Goal: Obtain resource: Download file/media

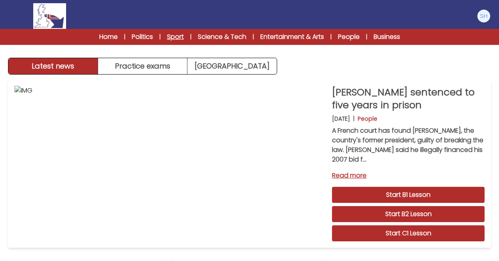
click at [172, 37] on link "Sport" at bounding box center [175, 37] width 17 height 10
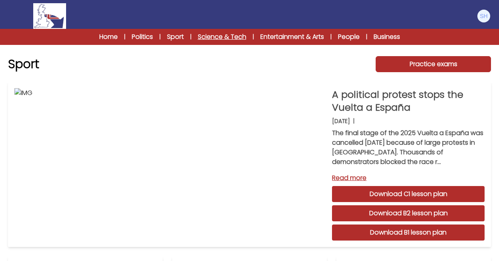
click at [230, 36] on link "Science & Tech" at bounding box center [222, 37] width 49 height 10
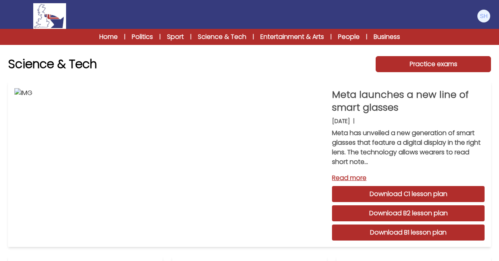
click at [230, 36] on link "Science & Tech" at bounding box center [222, 37] width 49 height 10
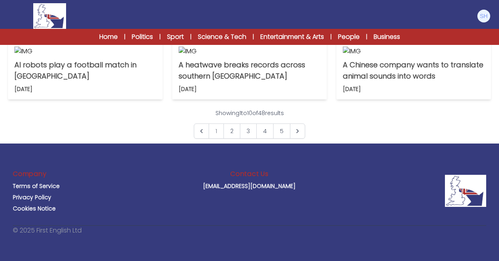
scroll to position [369, 0]
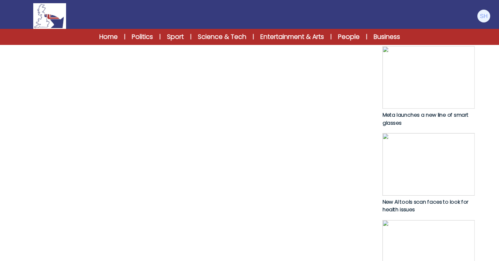
scroll to position [385, 0]
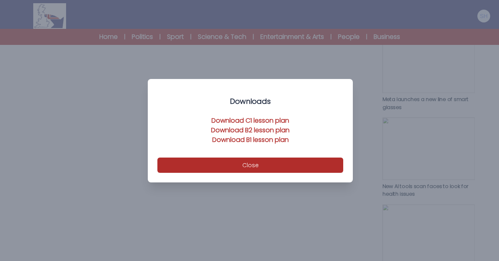
click at [256, 129] on link "Download B2 lesson plan" at bounding box center [250, 129] width 79 height 9
click at [251, 139] on link "Download B1 lesson plan" at bounding box center [250, 139] width 77 height 9
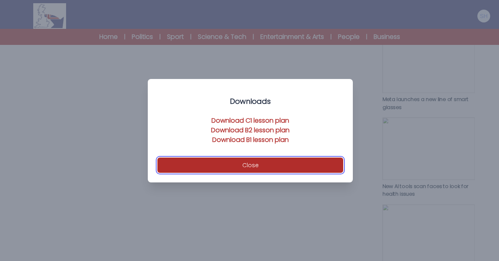
click at [251, 163] on button "Close" at bounding box center [251, 165] width 186 height 15
